Goal: Information Seeking & Learning: Learn about a topic

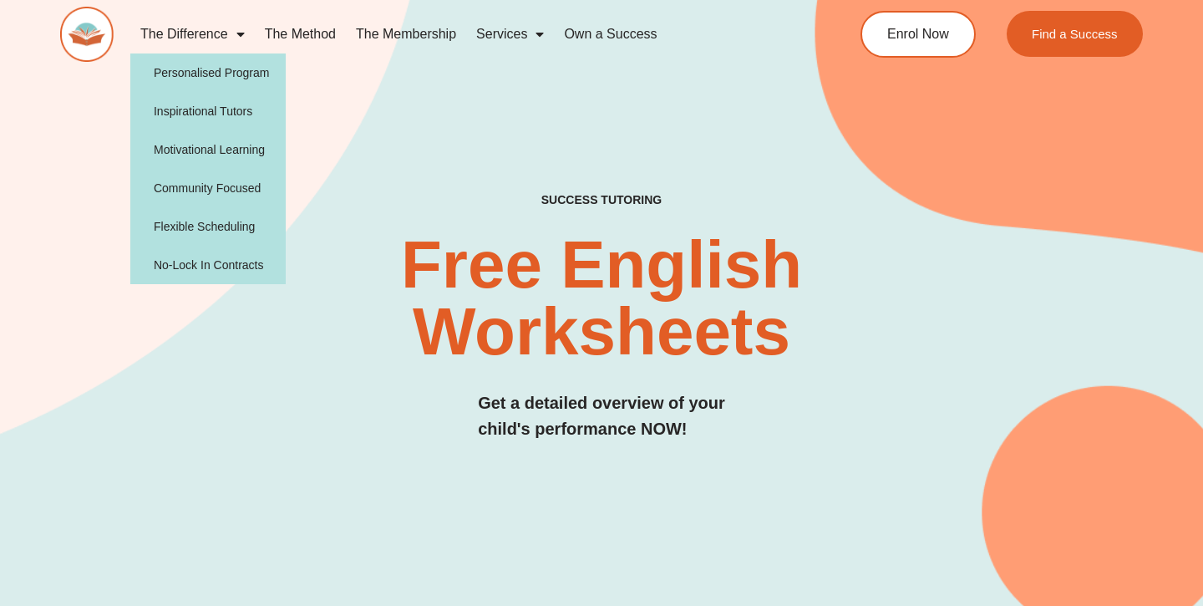
click at [94, 38] on img at bounding box center [86, 34] width 53 height 55
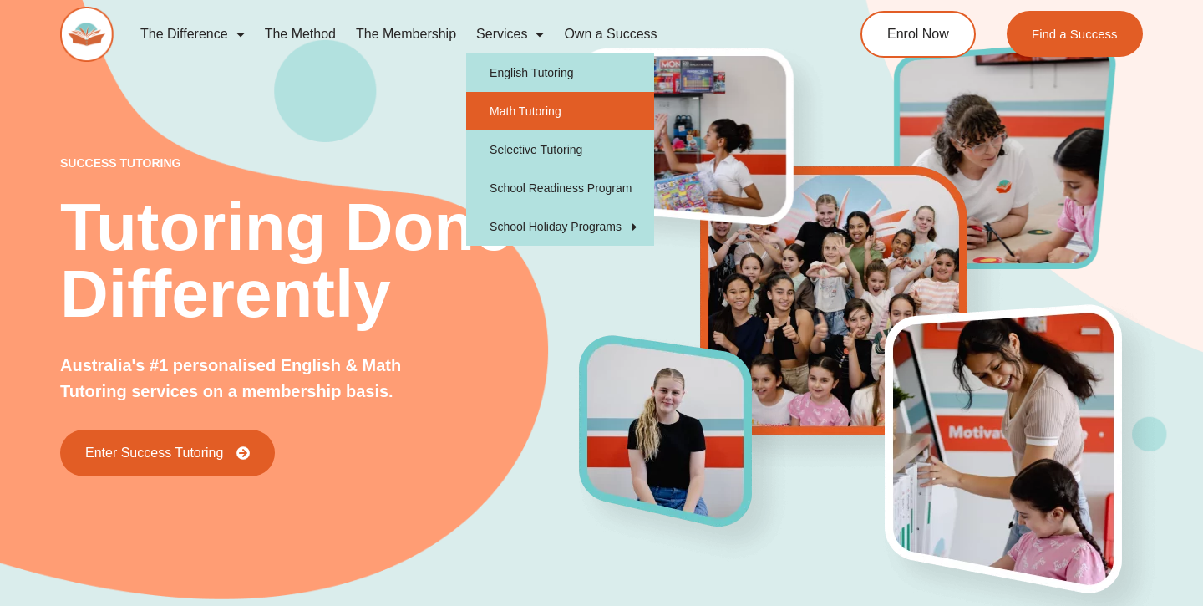
click at [524, 117] on link "Math Tutoring" at bounding box center [560, 111] width 188 height 38
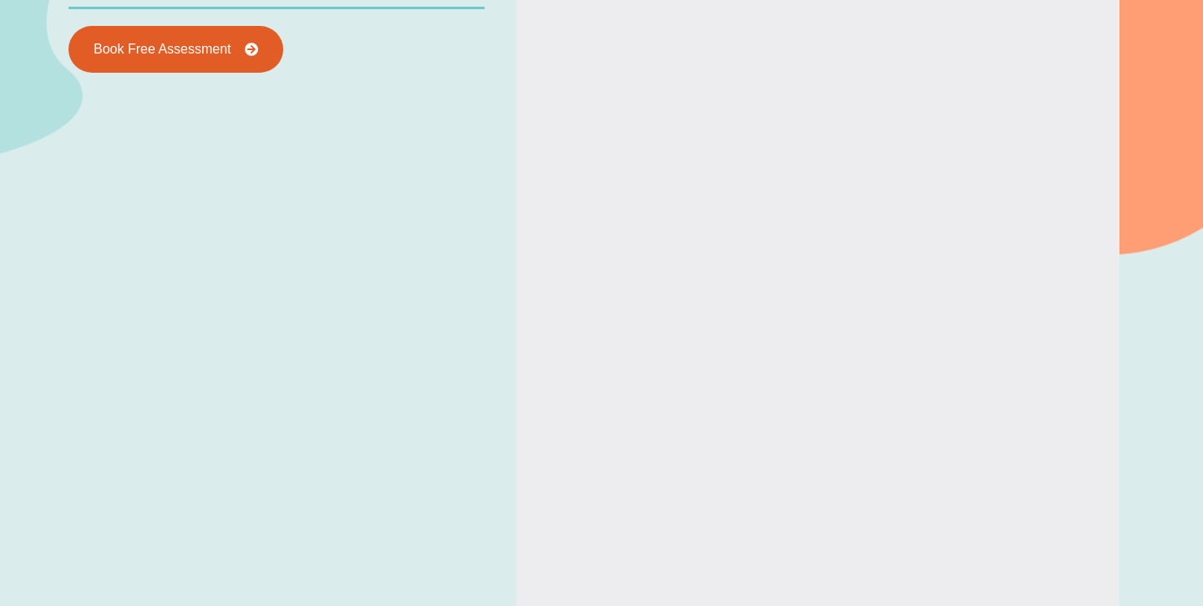
scroll to position [1488, 0]
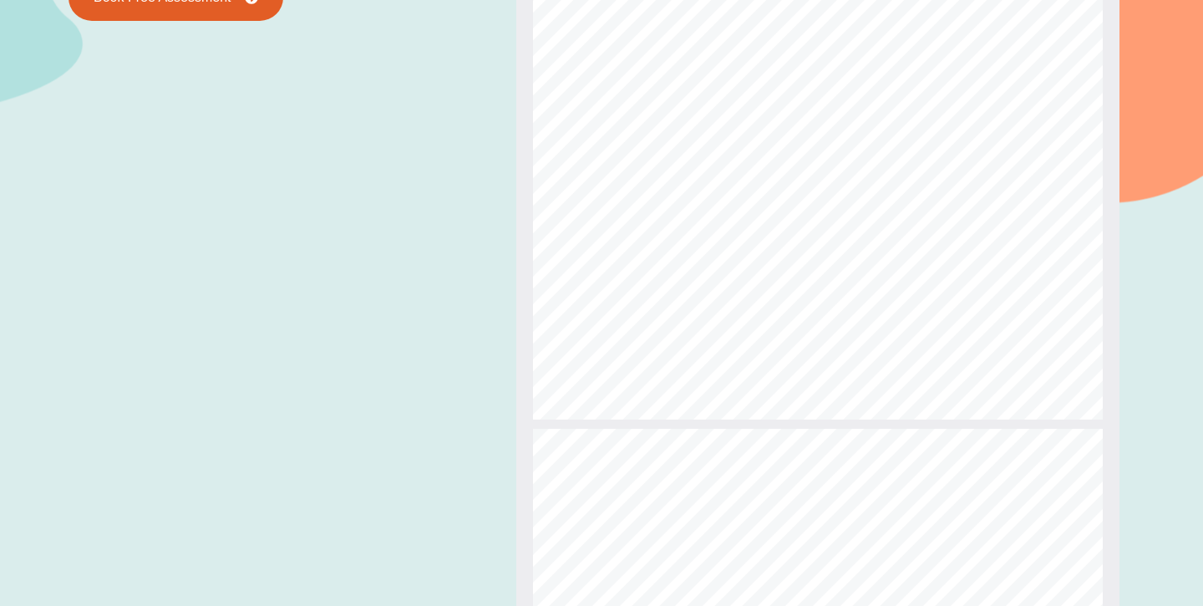
type input "*"
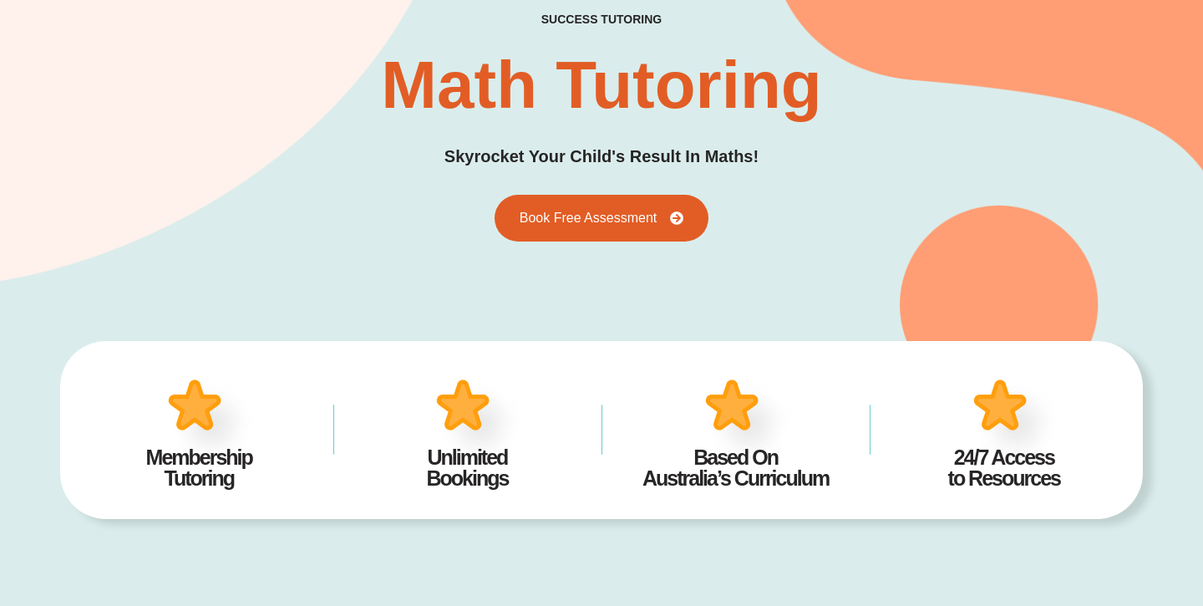
scroll to position [0, 0]
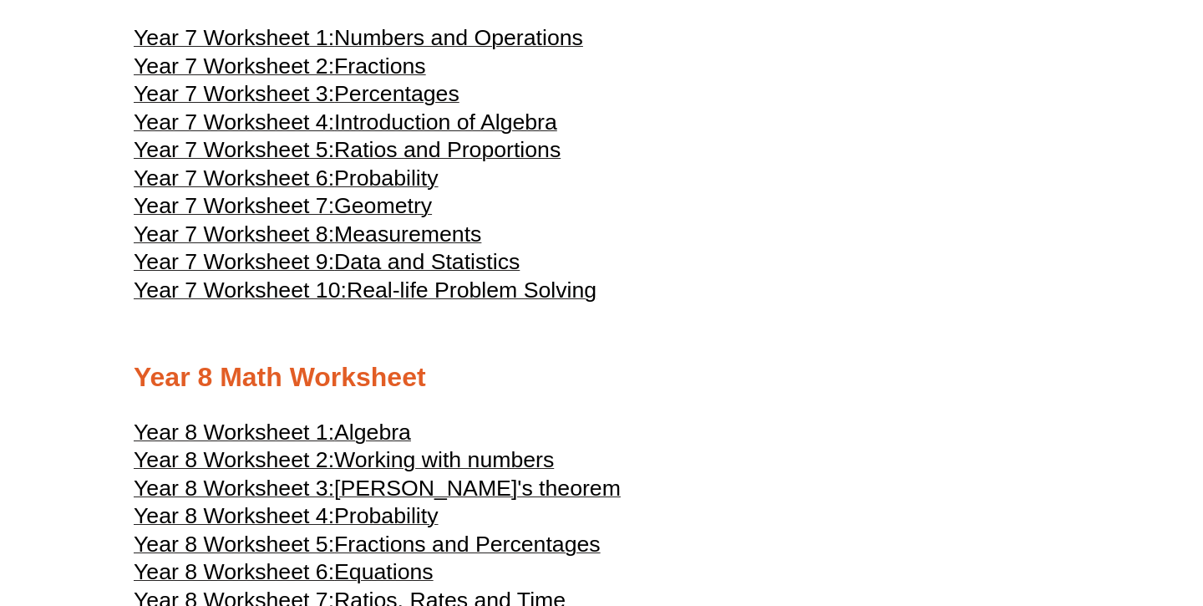
scroll to position [4076, 0]
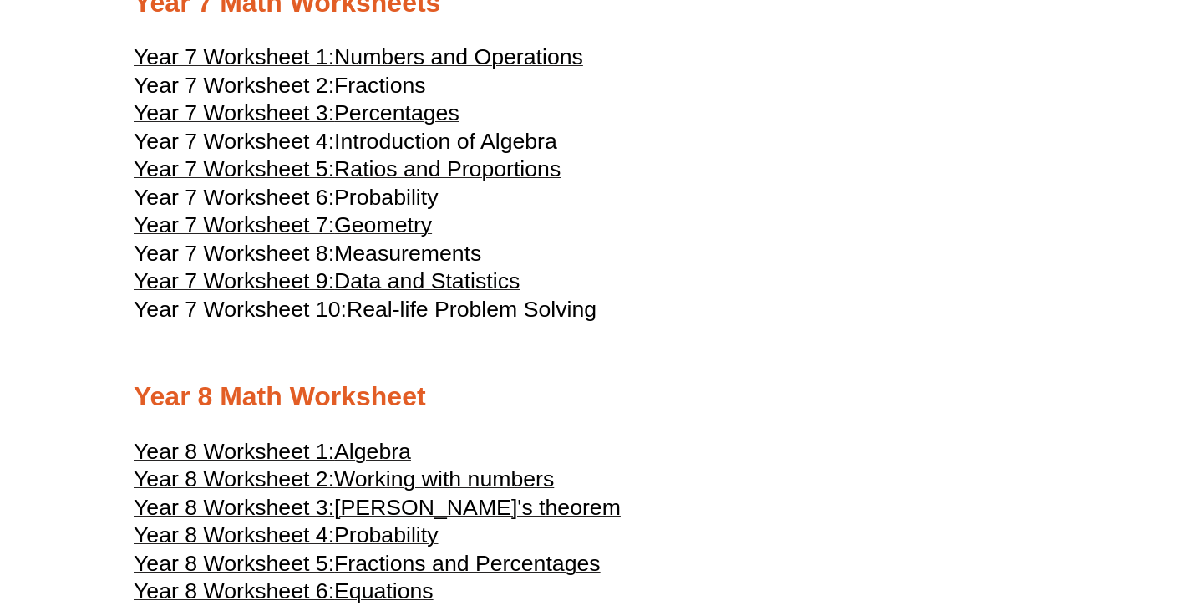
click at [498, 154] on span "Introduction of Algebra" at bounding box center [445, 141] width 223 height 25
click at [652, 210] on h3 "Year 7 Worksheet 6: Probability" at bounding box center [602, 200] width 936 height 20
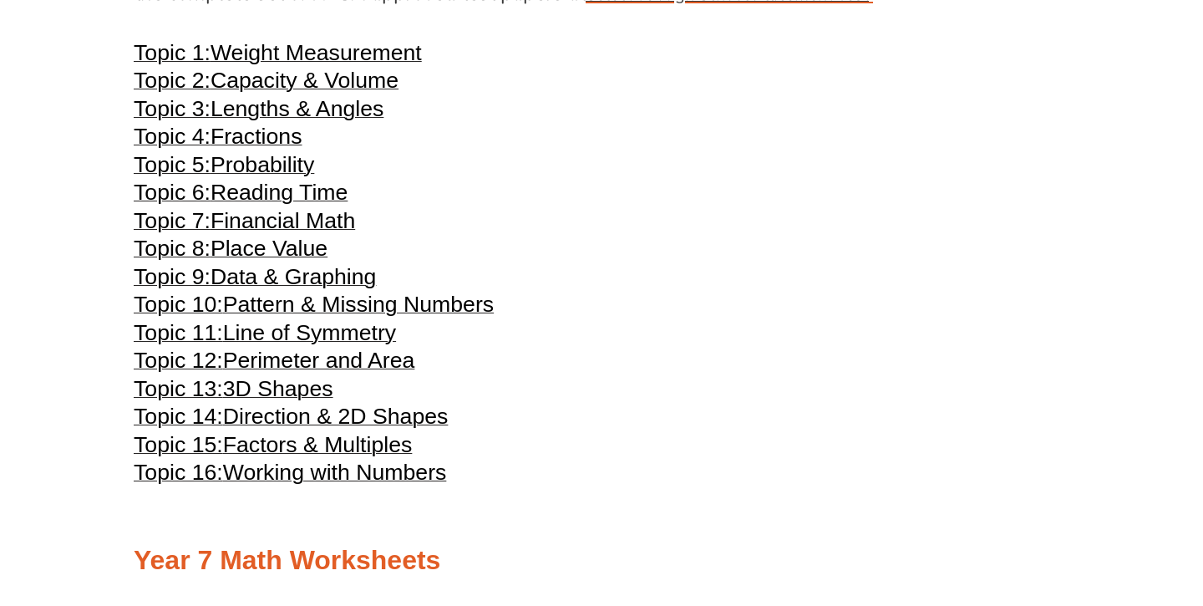
scroll to position [3515, 0]
